Goal: Task Accomplishment & Management: Use online tool/utility

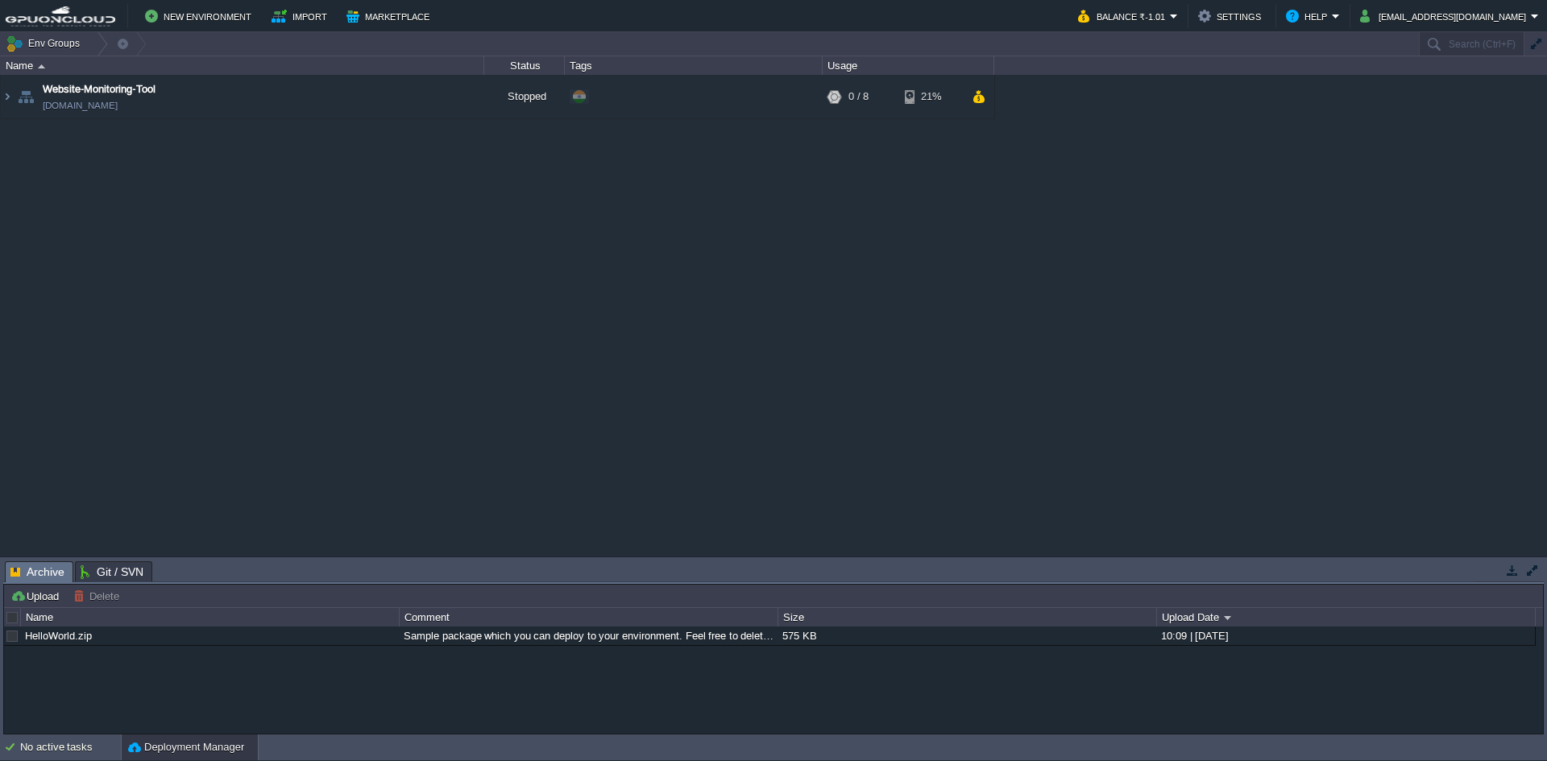
click at [511, 248] on div "Website-Monitoring-Tool [DOMAIN_NAME] Stopped + Add to Env Group RAM 0% CPU 0% …" at bounding box center [773, 315] width 1547 height 481
click at [193, 17] on button "New Environment" at bounding box center [200, 15] width 111 height 19
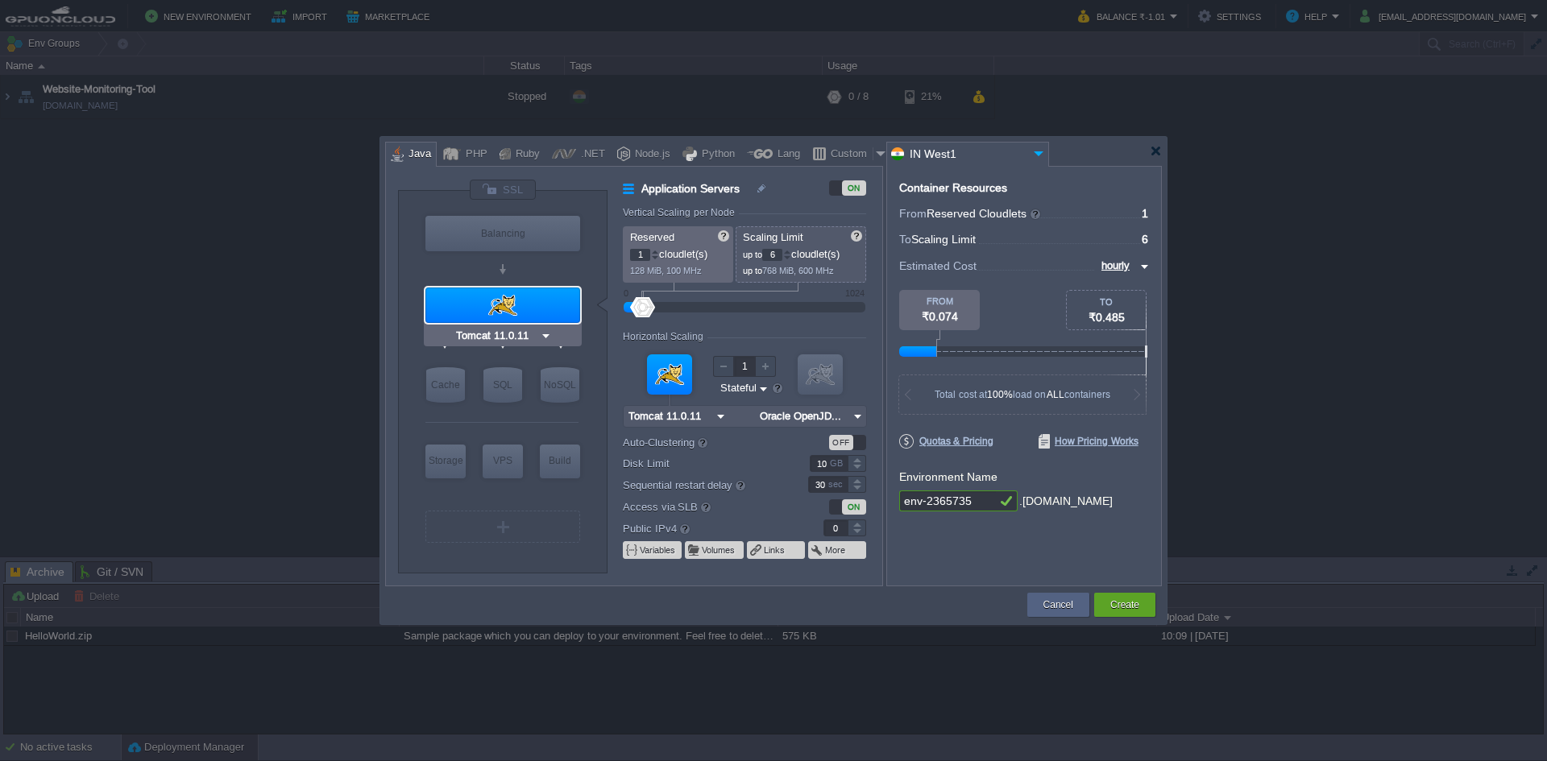
drag, startPoint x: 509, startPoint y: 293, endPoint x: 525, endPoint y: 304, distance: 19.2
click at [509, 293] on div at bounding box center [502, 305] width 155 height 35
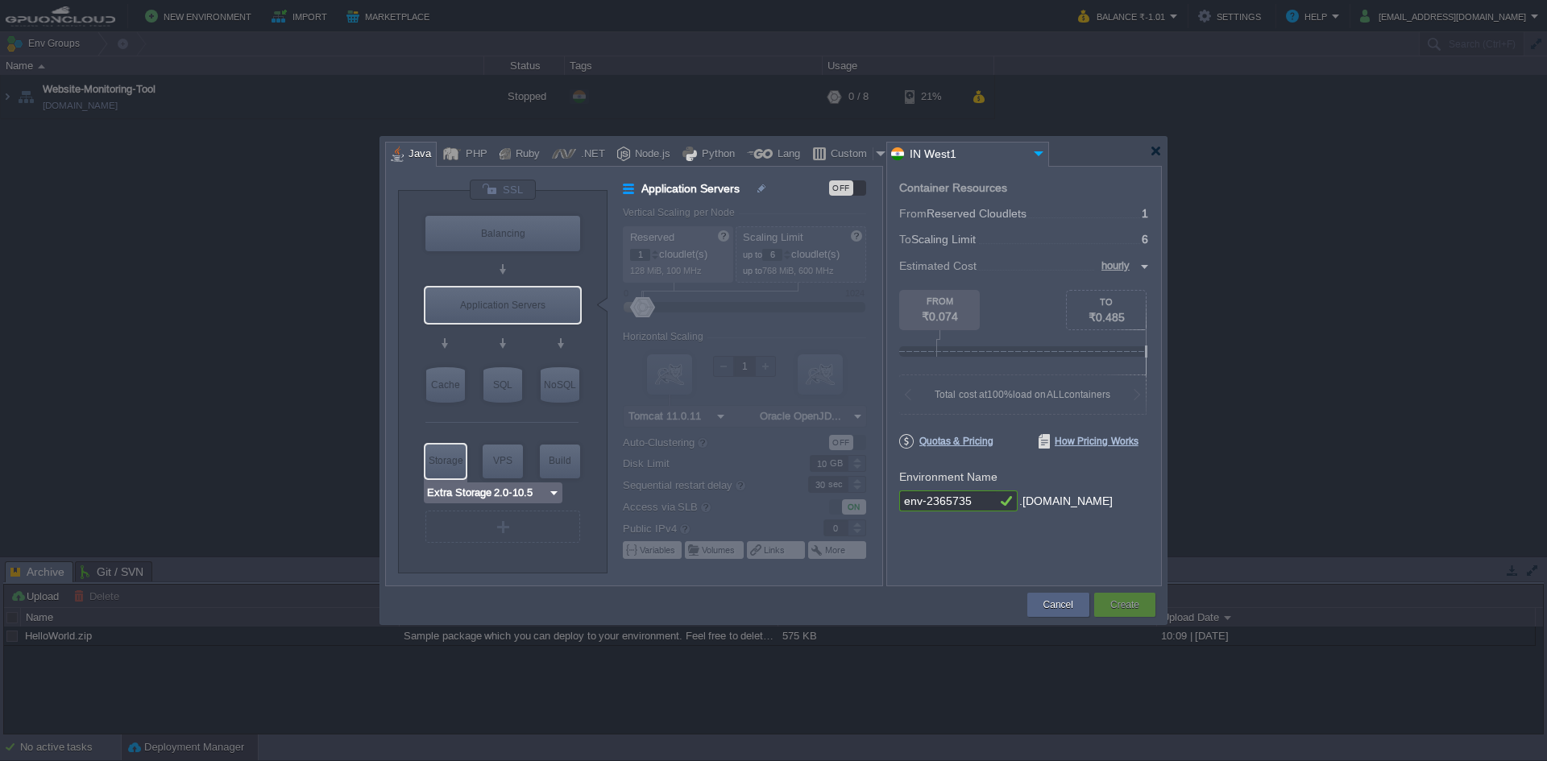
type input "AlmaLinux 9.6"
click at [502, 532] on div at bounding box center [503, 527] width 2 height 12
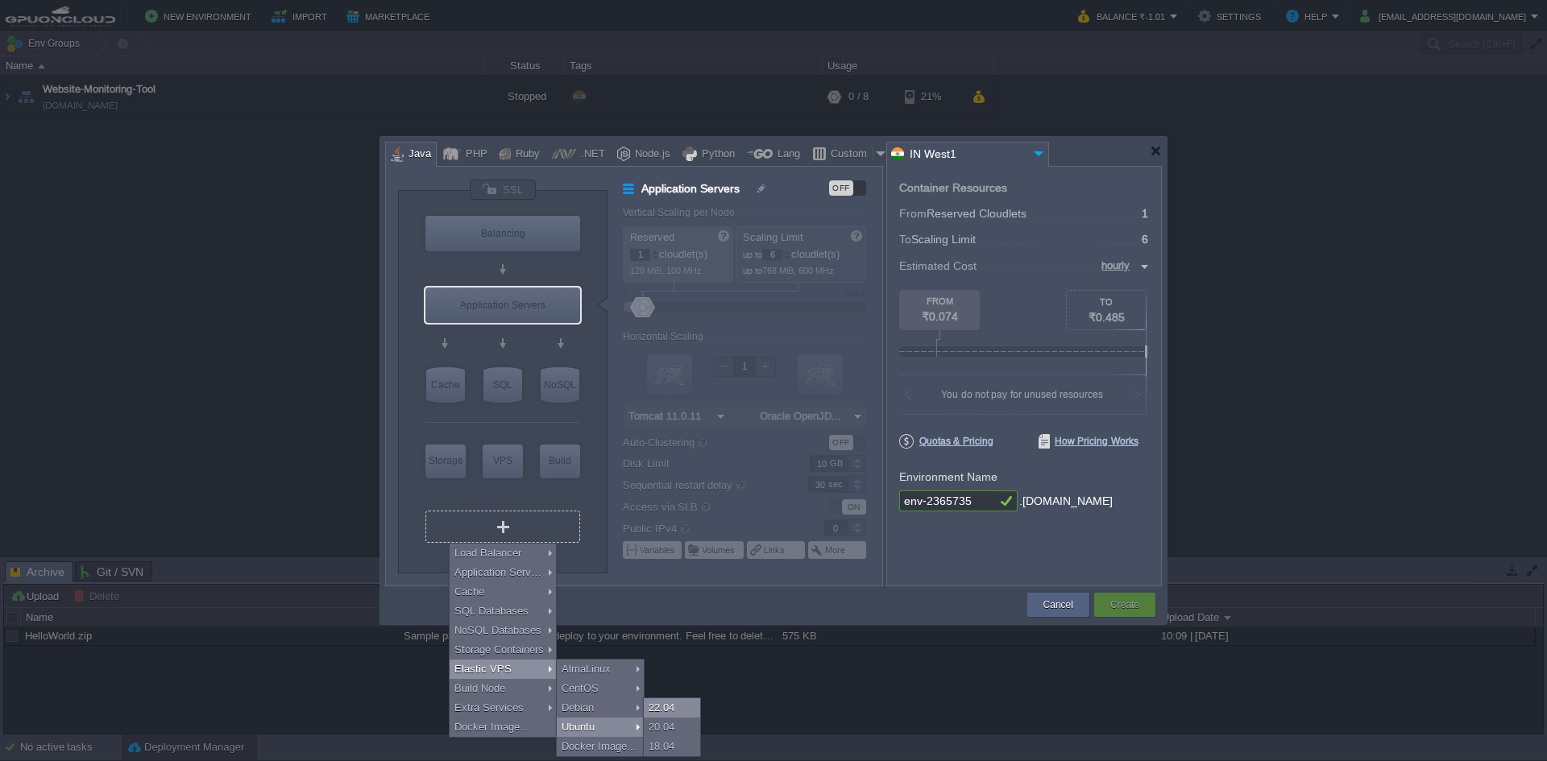
click at [673, 709] on div "22.04" at bounding box center [672, 707] width 56 height 19
type input "Elastic VPS 2"
type input "4"
type input "Ubuntu 22.04"
type input "22.04"
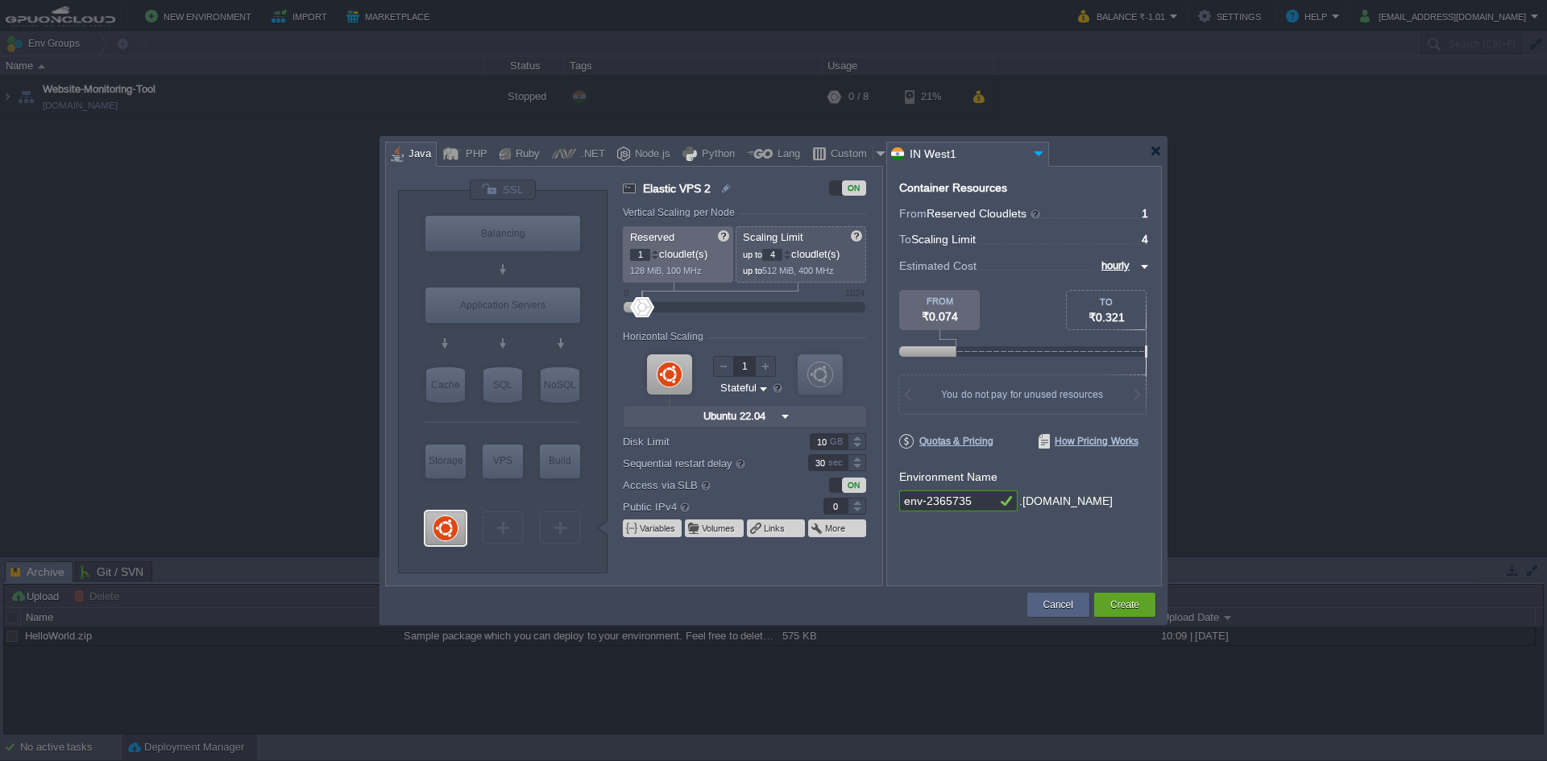
type input "2"
type input "Select Image"
click at [658, 251] on div at bounding box center [655, 252] width 8 height 6
click at [657, 251] on div at bounding box center [655, 252] width 8 height 6
type input "2"
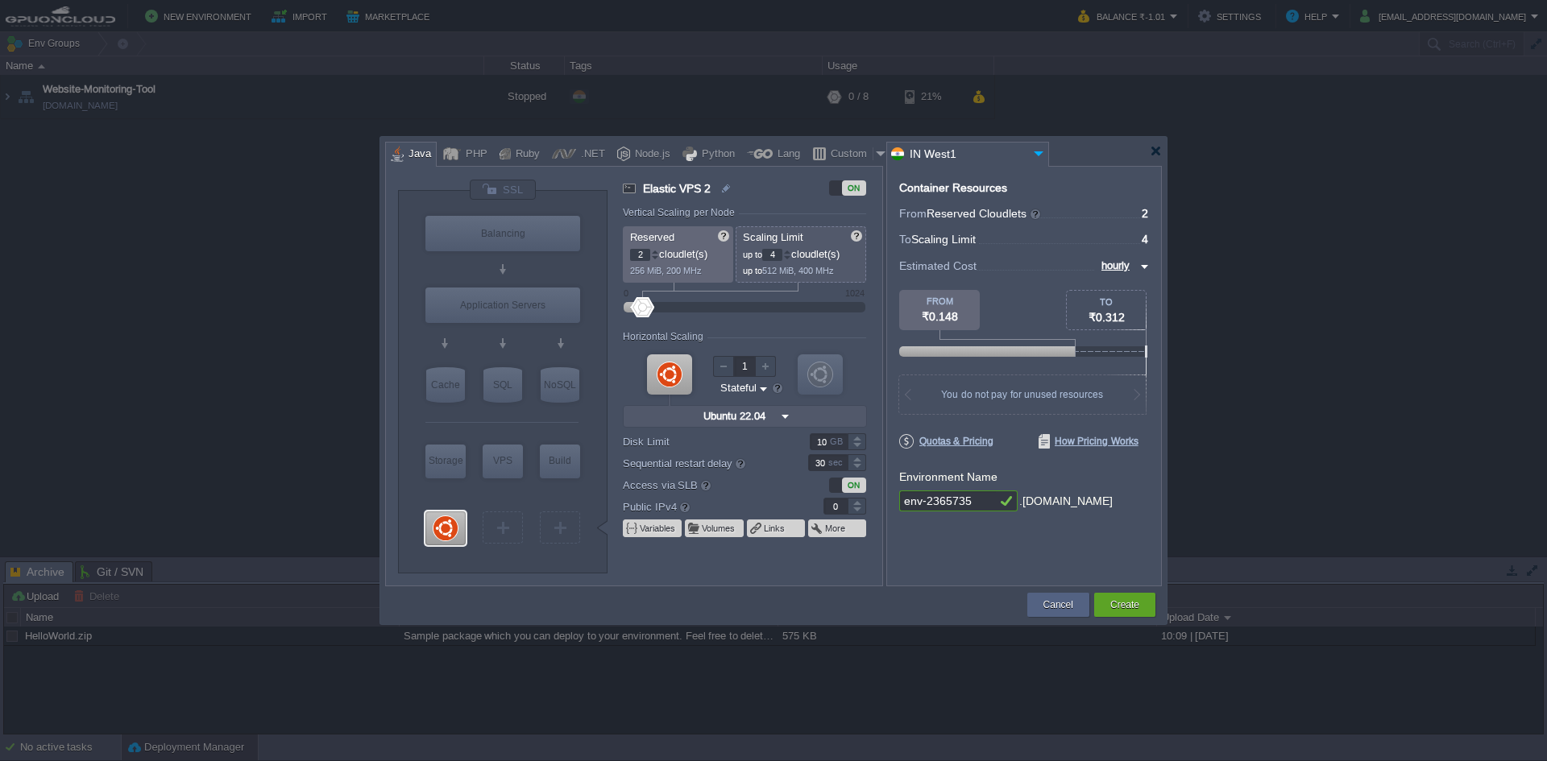
click at [657, 256] on div at bounding box center [655, 258] width 8 height 6
click at [1144, 607] on div "Create" at bounding box center [1124, 605] width 61 height 24
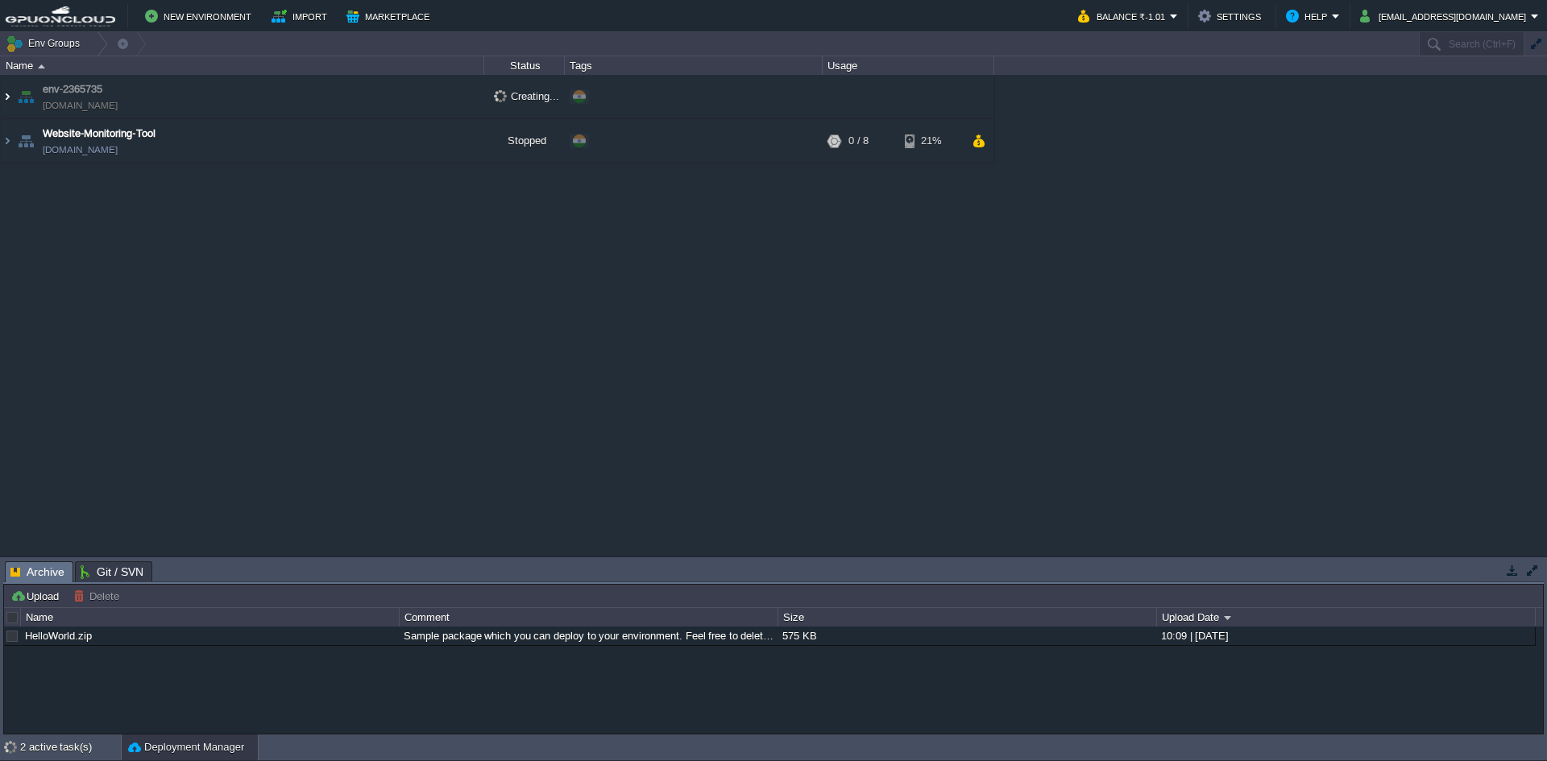
click at [10, 98] on img at bounding box center [7, 96] width 13 height 43
click at [8, 99] on img at bounding box center [7, 96] width 13 height 43
click at [658, 384] on div "env-2365735 [DOMAIN_NAME] Creating... + Add to Env Group Website-Monitoring-Too…" at bounding box center [773, 315] width 1547 height 481
click at [445, 140] on button "button" at bounding box center [444, 141] width 14 height 14
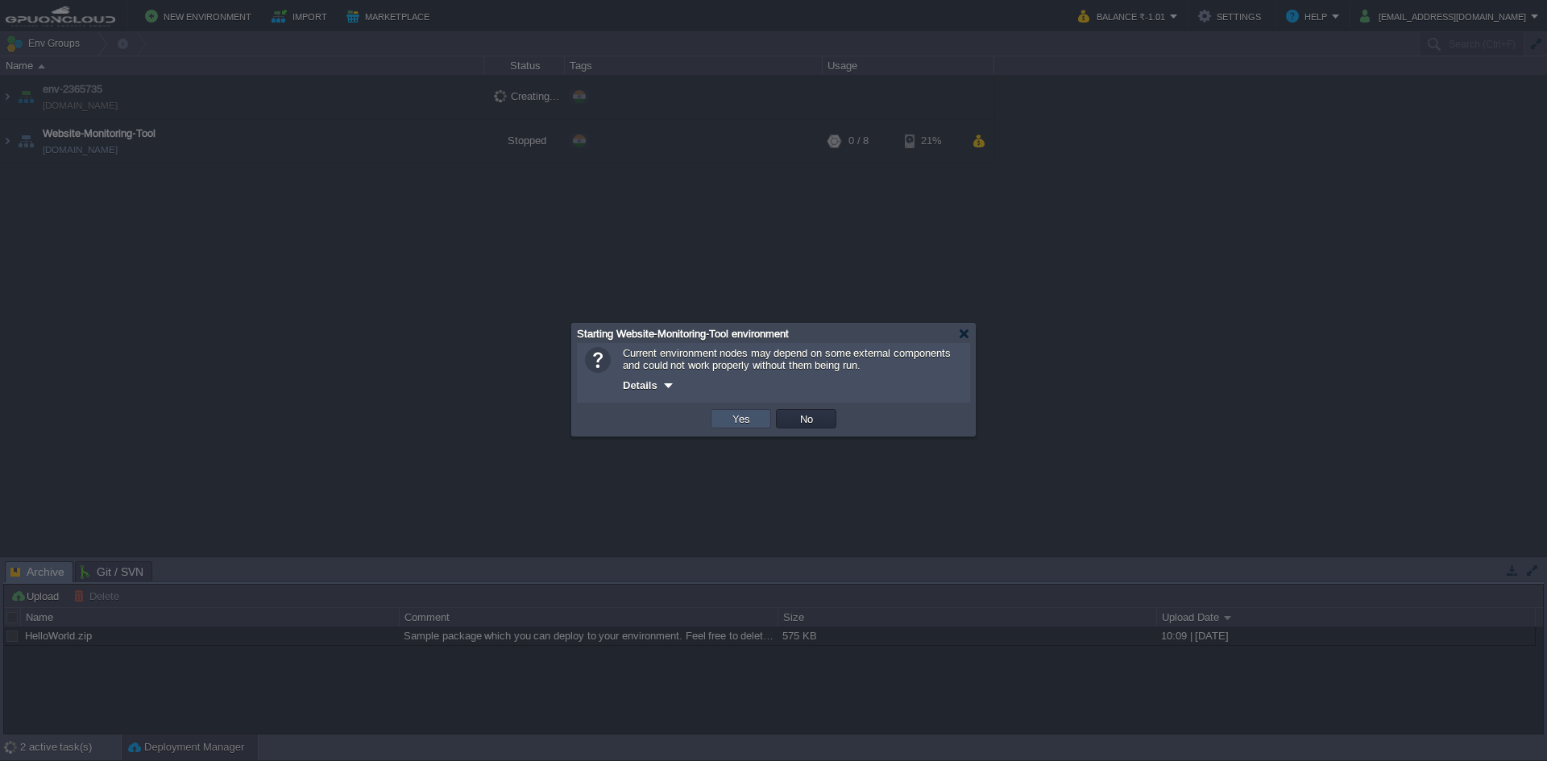
click at [750, 419] on button "Yes" at bounding box center [740, 419] width 27 height 14
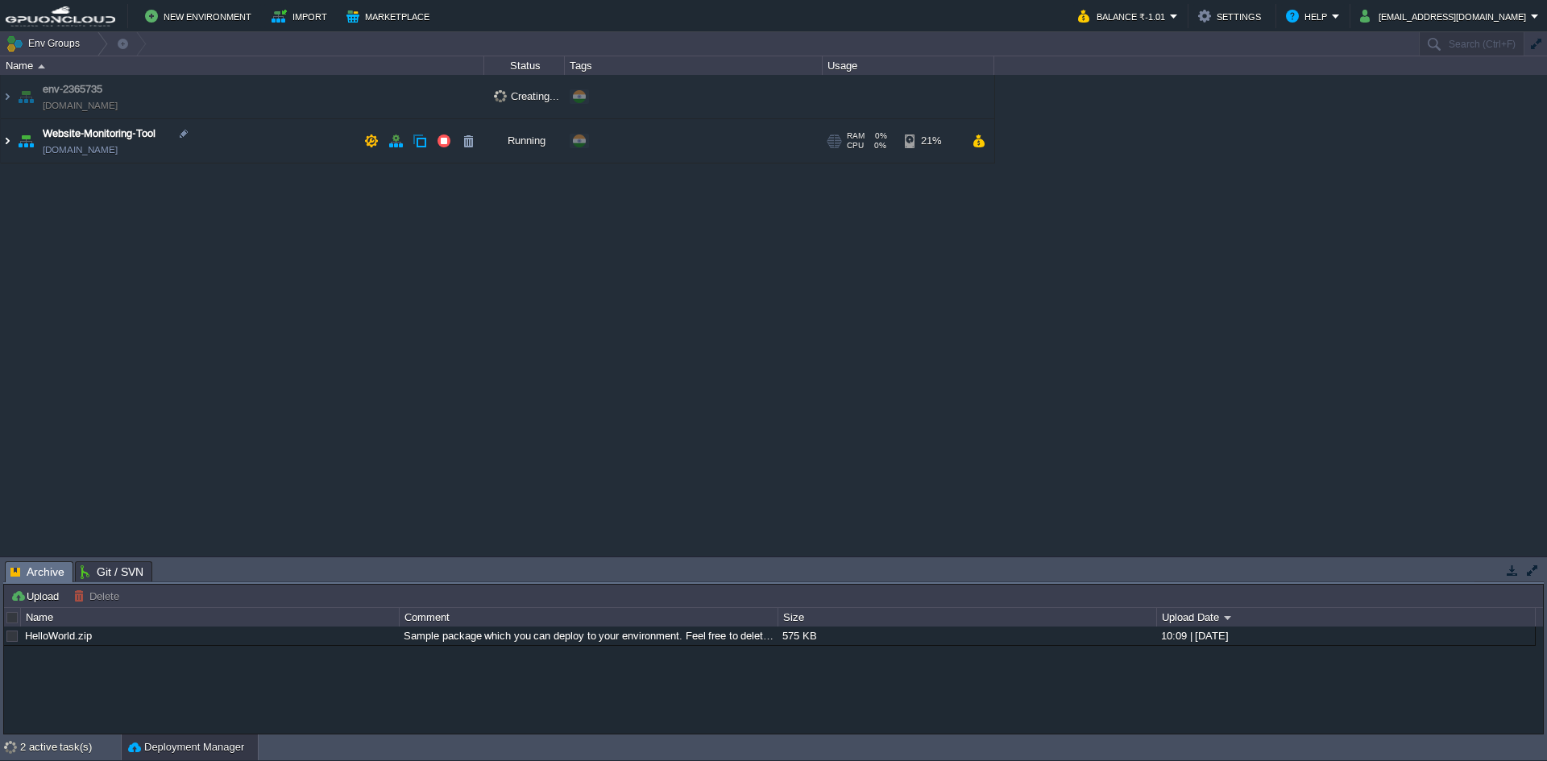
click at [7, 140] on img at bounding box center [7, 140] width 13 height 43
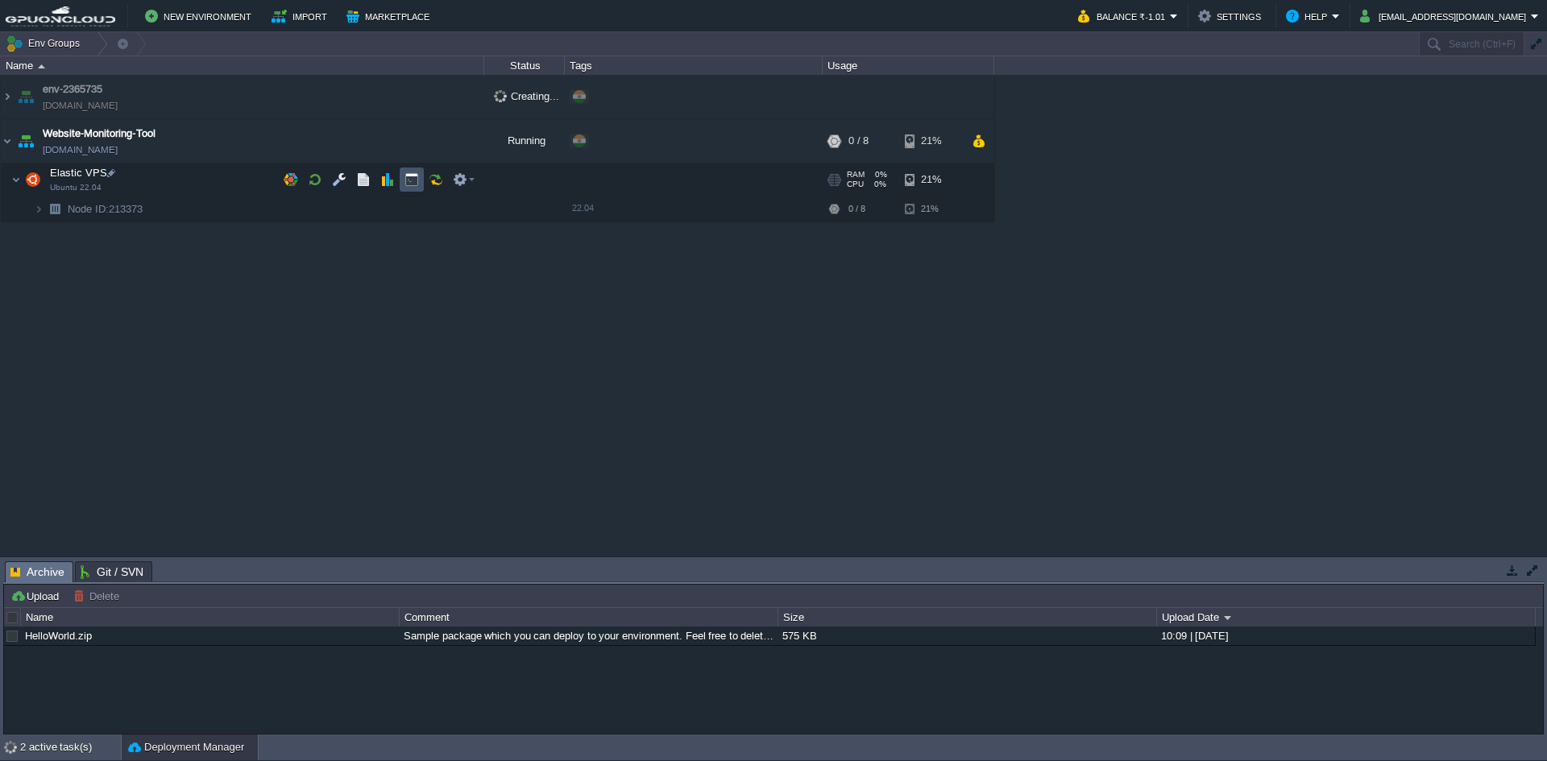
click at [412, 183] on button "button" at bounding box center [411, 179] width 14 height 14
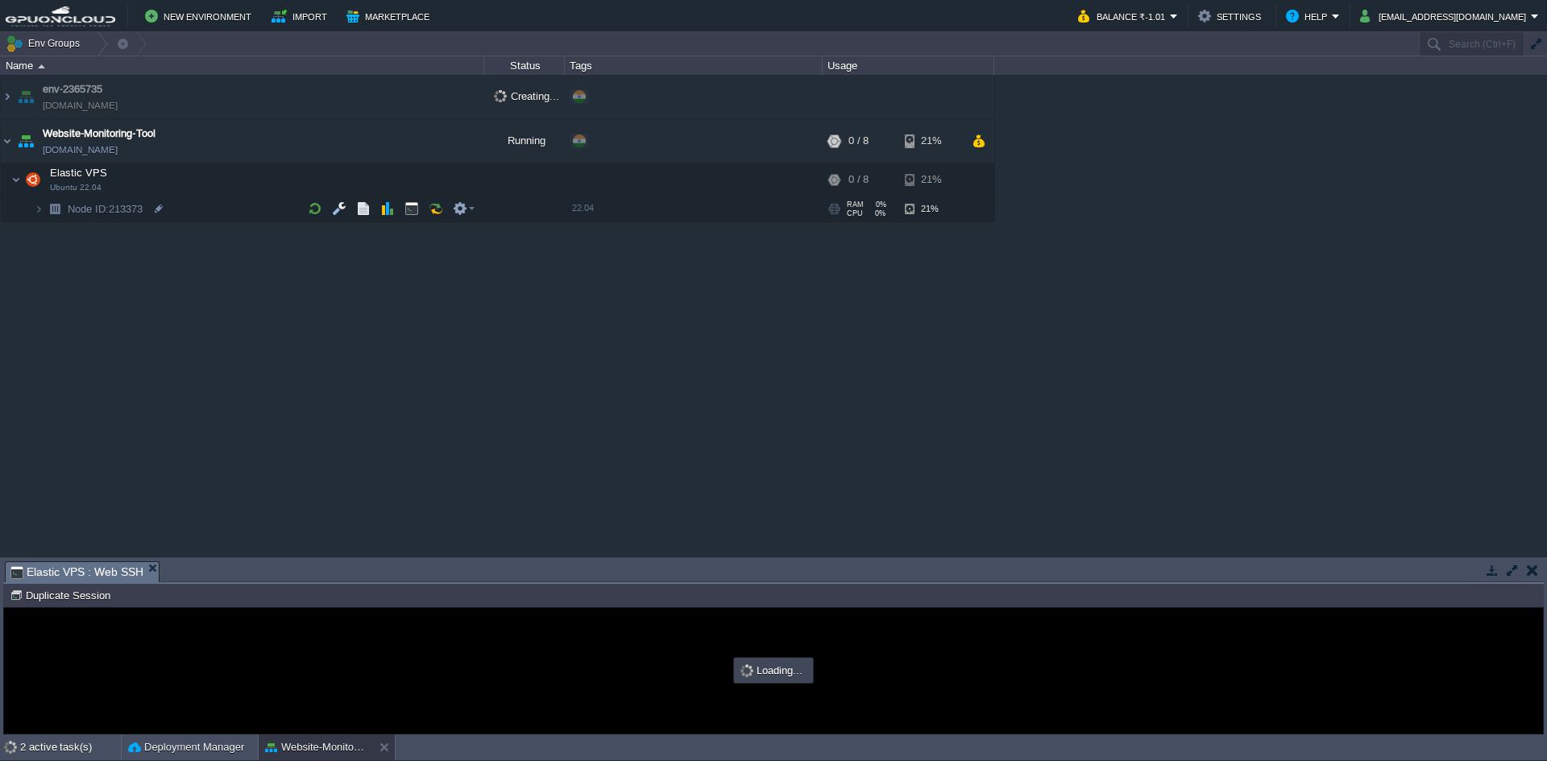
click at [1511, 568] on button "button" at bounding box center [1512, 570] width 14 height 14
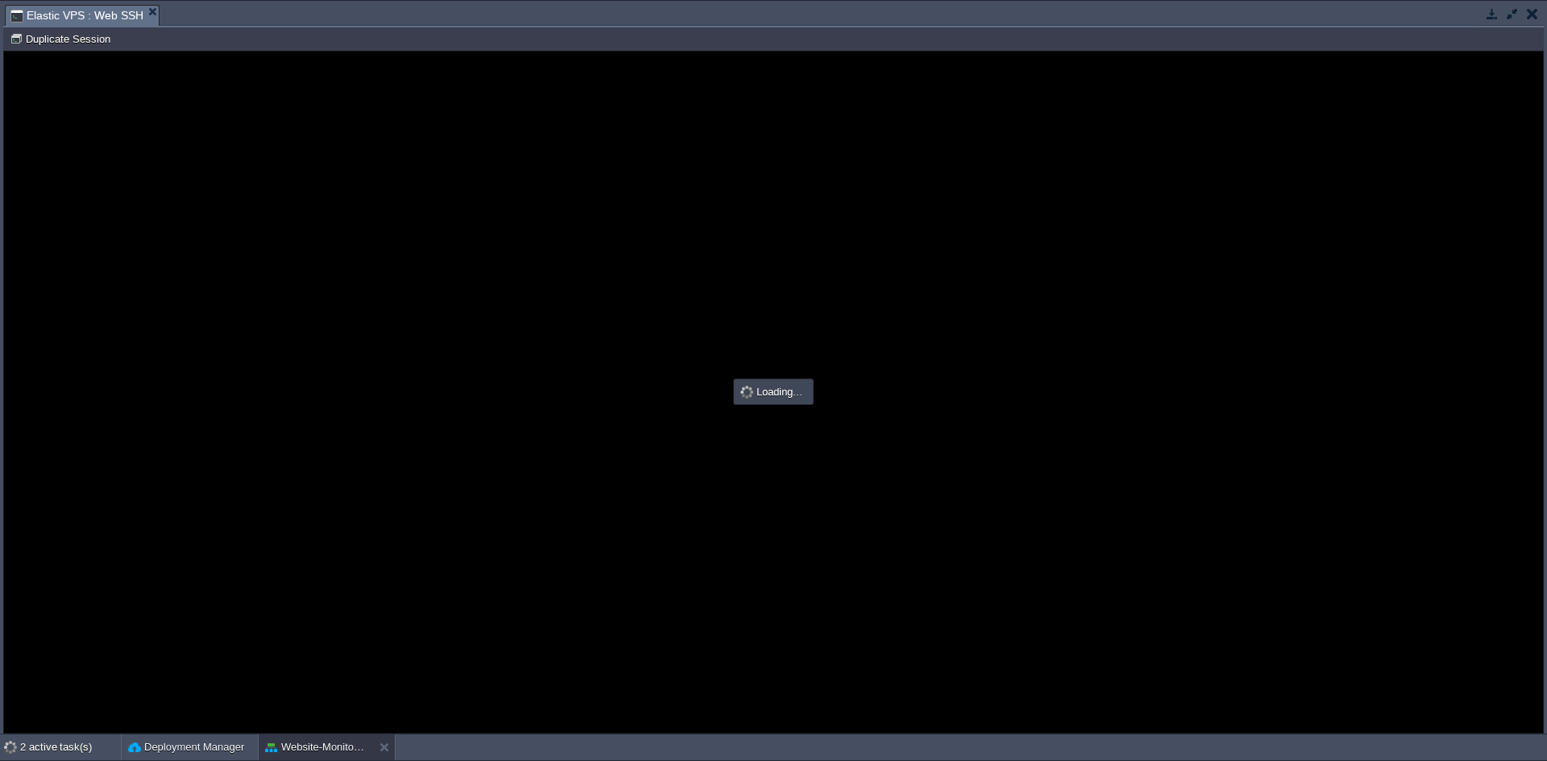
type input "#000000"
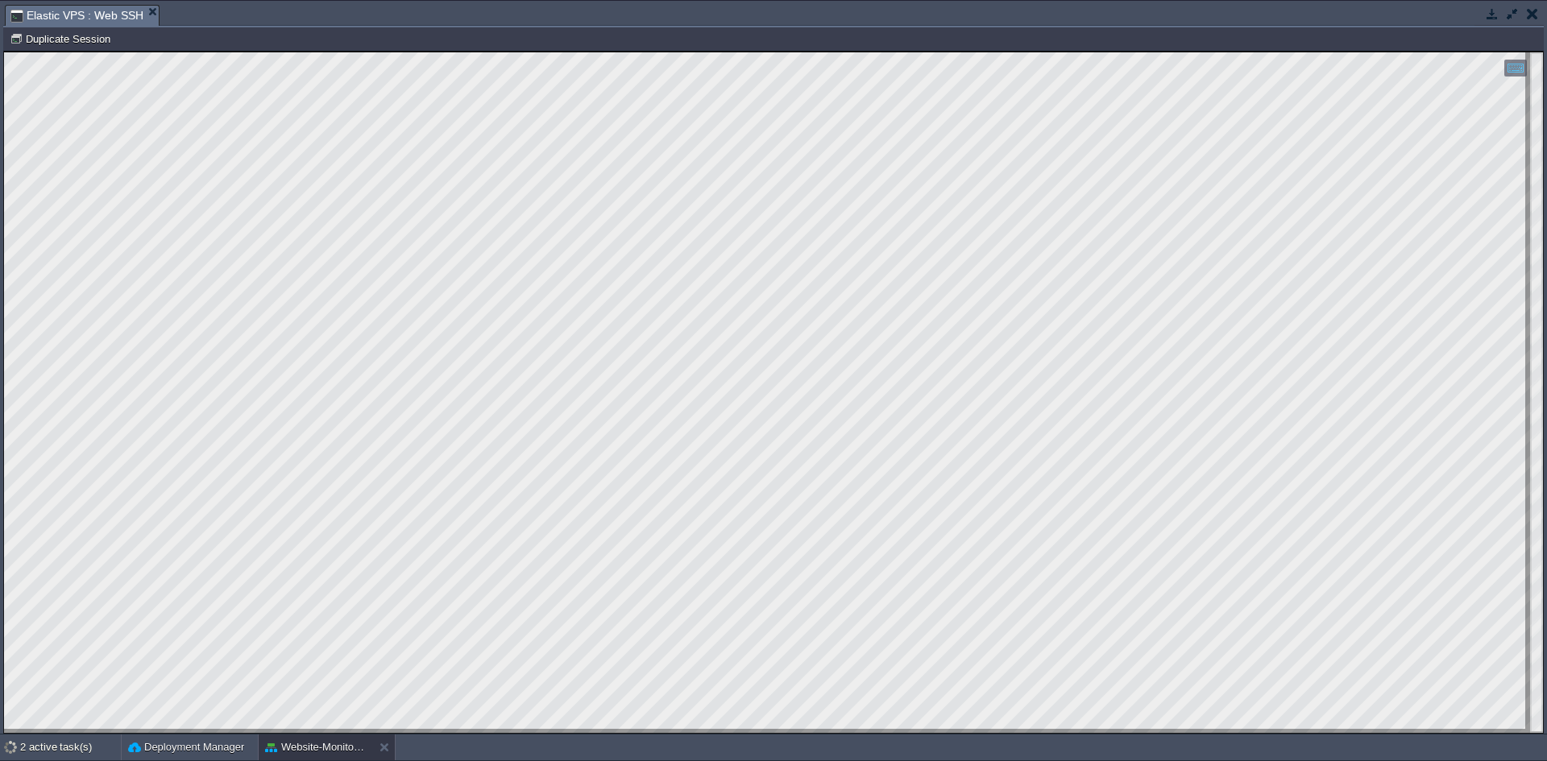
click at [1490, 16] on button "button" at bounding box center [1492, 13] width 14 height 14
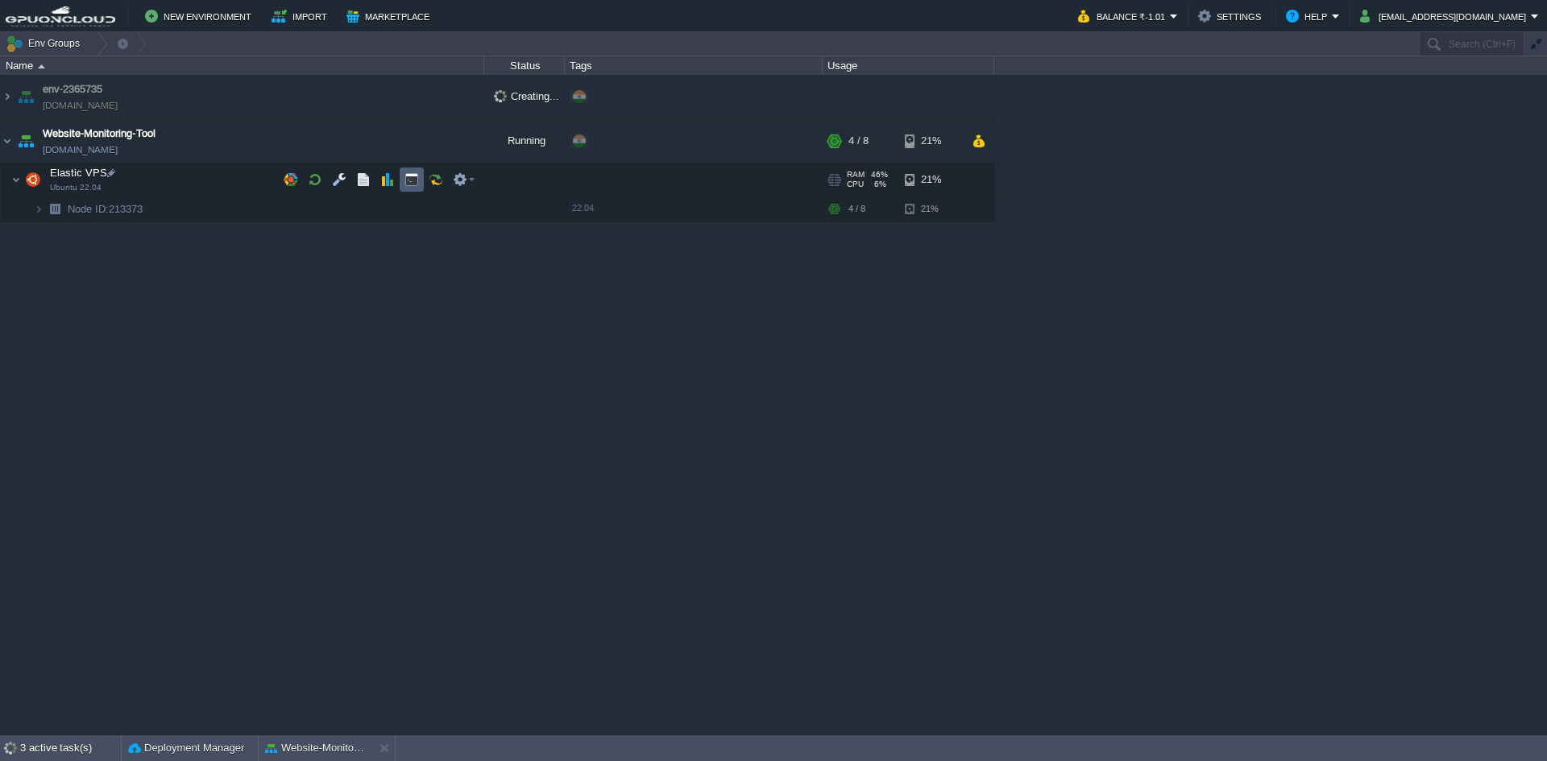
click at [408, 179] on button "button" at bounding box center [411, 179] width 14 height 14
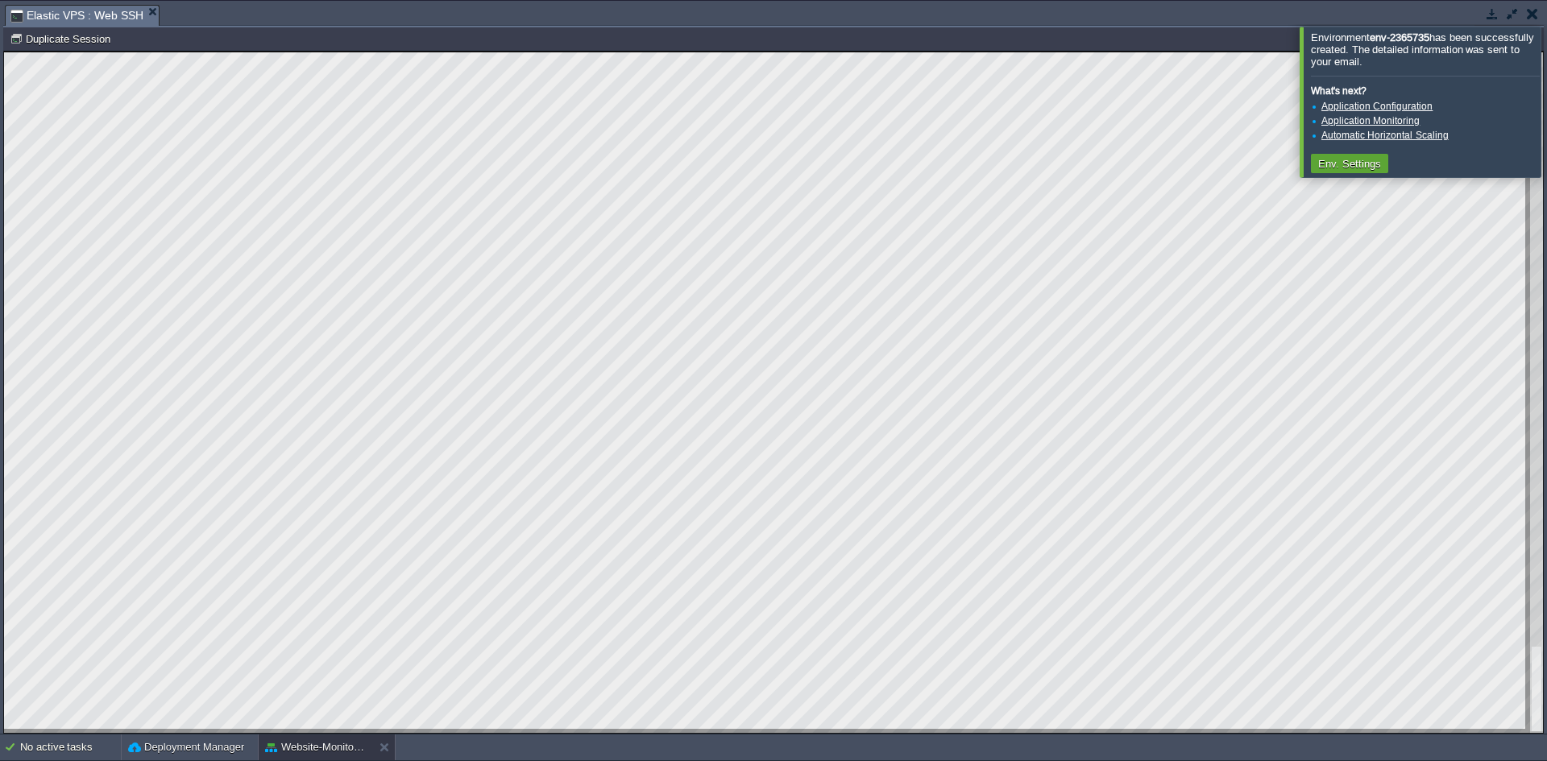
click at [109, 138] on div at bounding box center [773, 392] width 1538 height 681
drag, startPoint x: 351, startPoint y: 729, endPoint x: 1, endPoint y: -68, distance: 871.0
click at [4, 52] on html "Copy: Ctrl + Shift + C Paste: Ctrl + V Settings: Ctrl + Shift + Alt 0" at bounding box center [773, 52] width 1538 height 0
click at [1546, 110] on div at bounding box center [1566, 102] width 0 height 150
